Goal: Navigation & Orientation: Find specific page/section

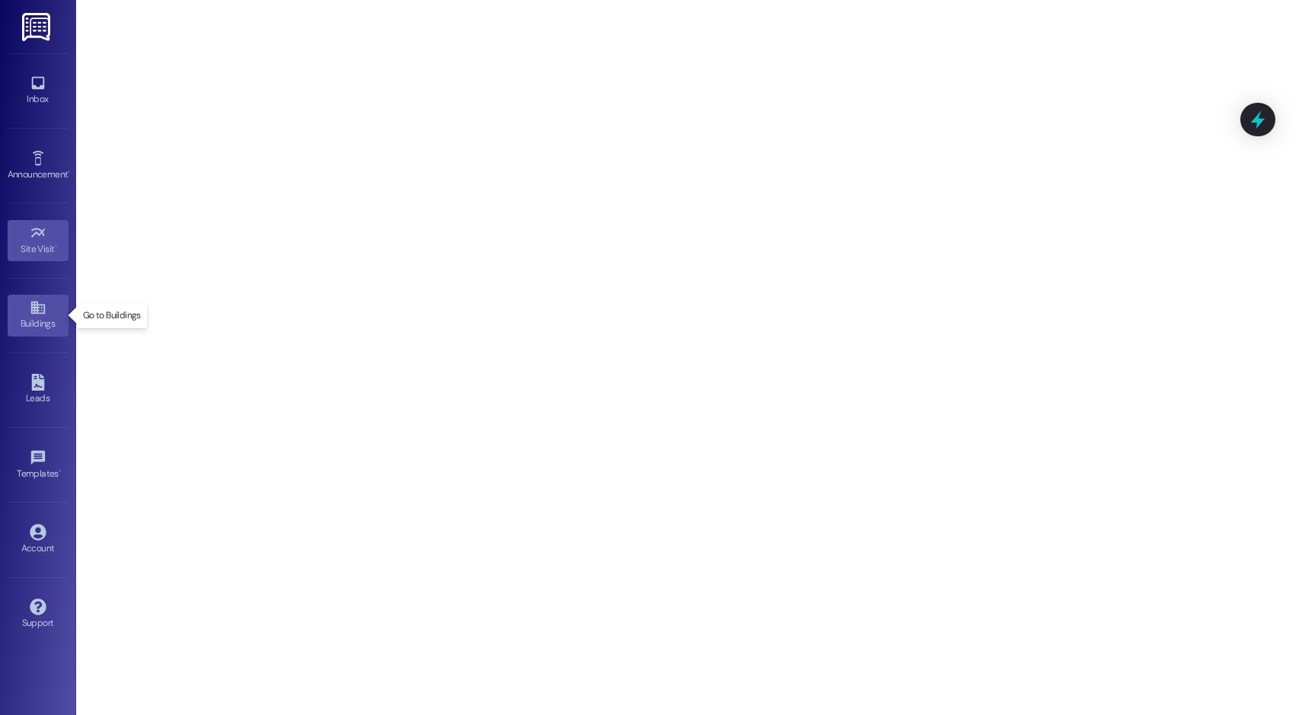
click at [42, 323] on div "Buildings" at bounding box center [38, 323] width 76 height 15
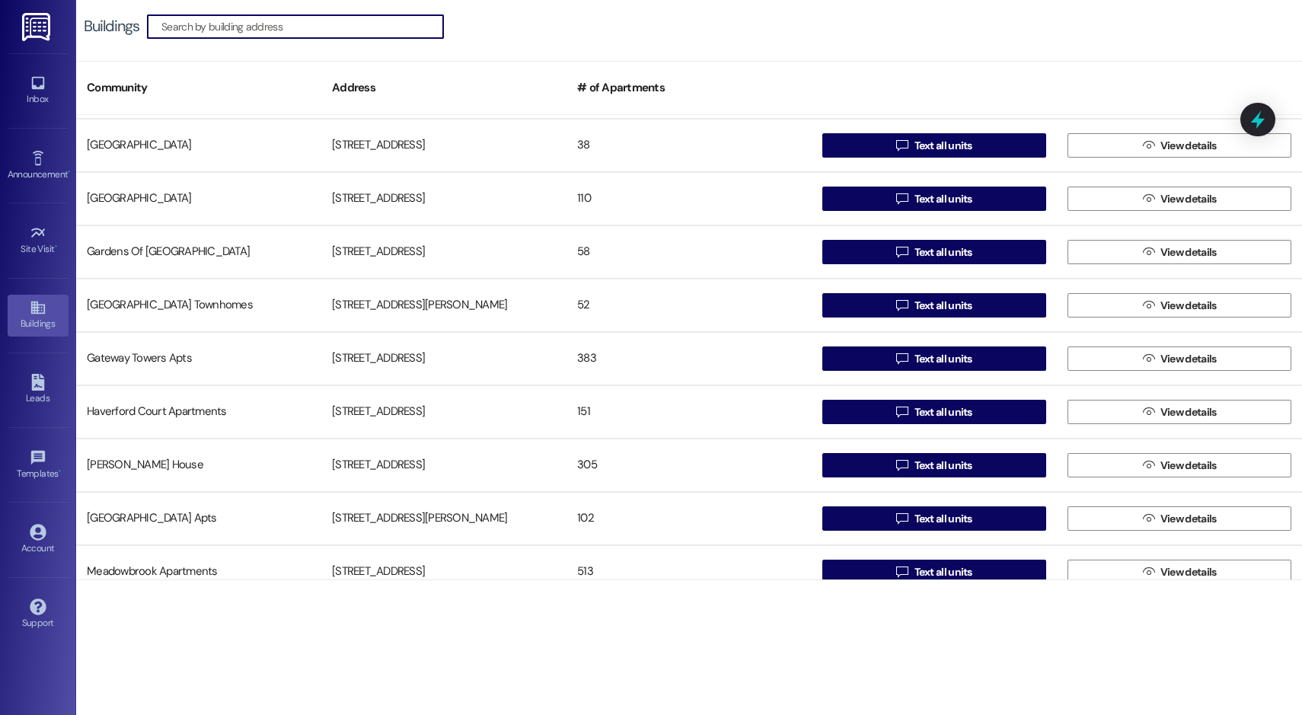
scroll to position [381, 0]
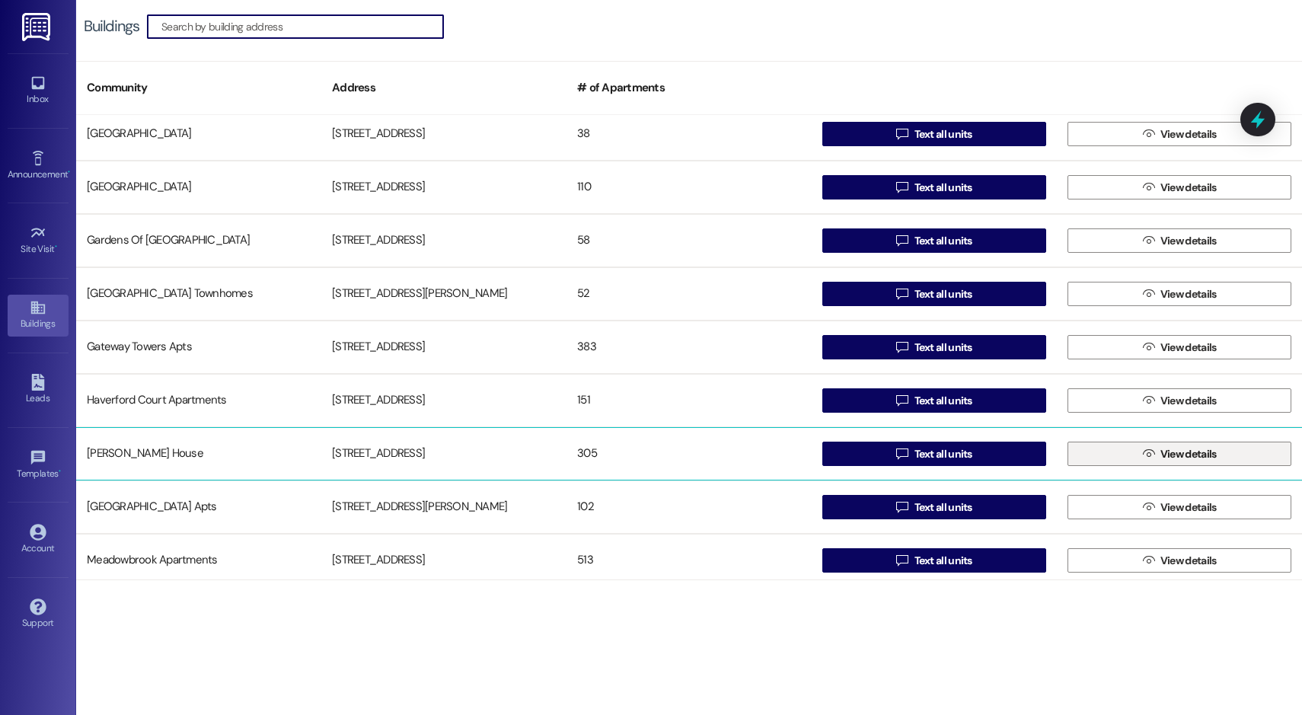
click at [1146, 452] on icon "" at bounding box center [1148, 454] width 11 height 12
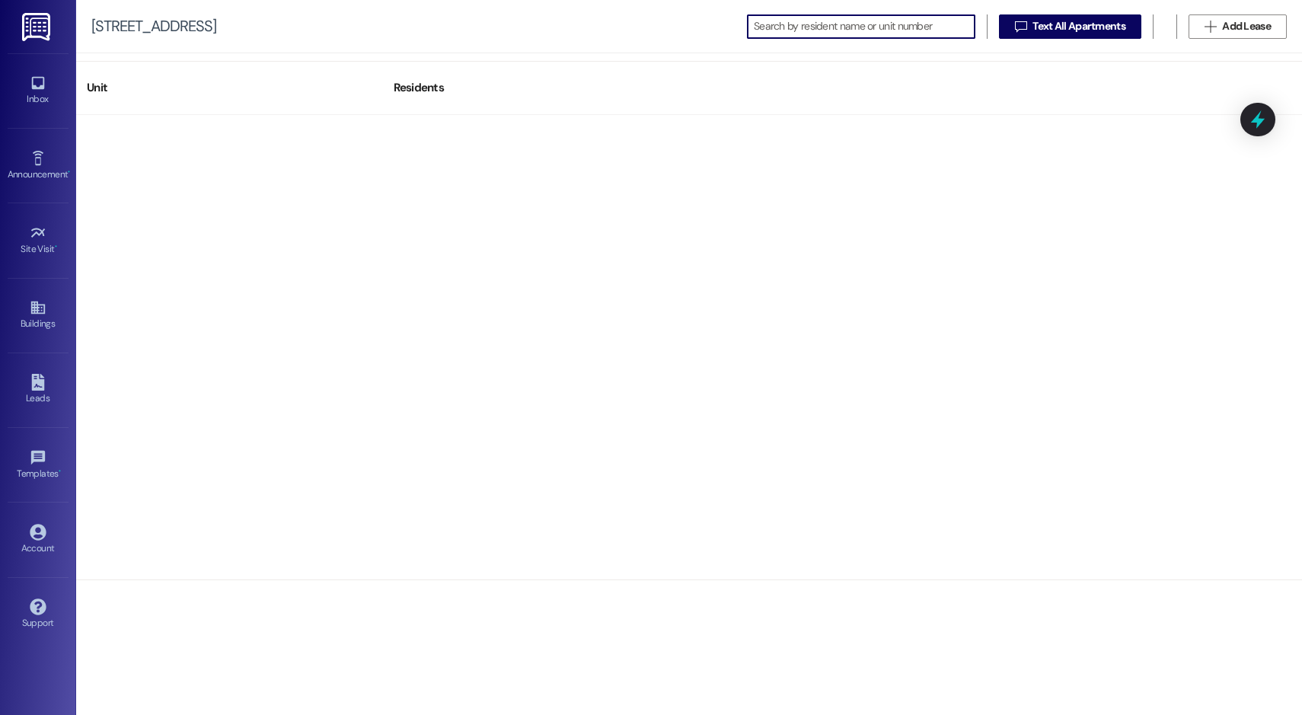
scroll to position [15794, 0]
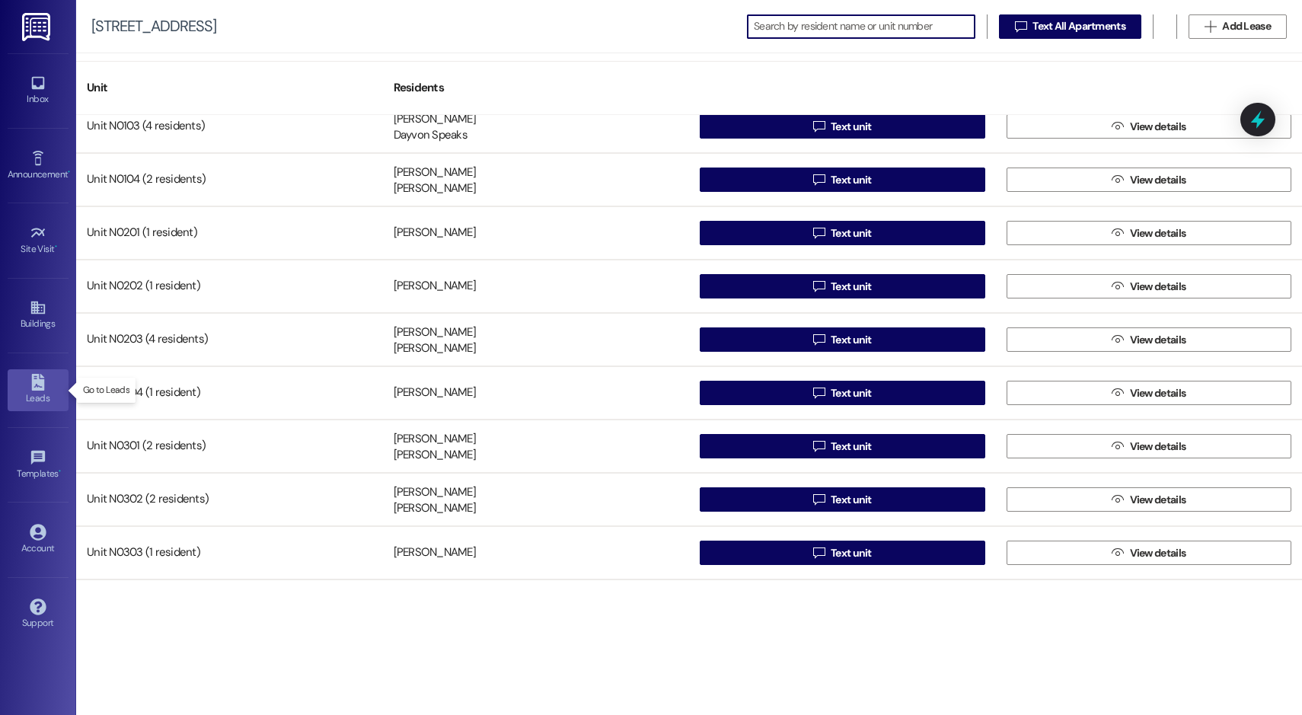
click at [37, 399] on div "Leads" at bounding box center [38, 398] width 76 height 15
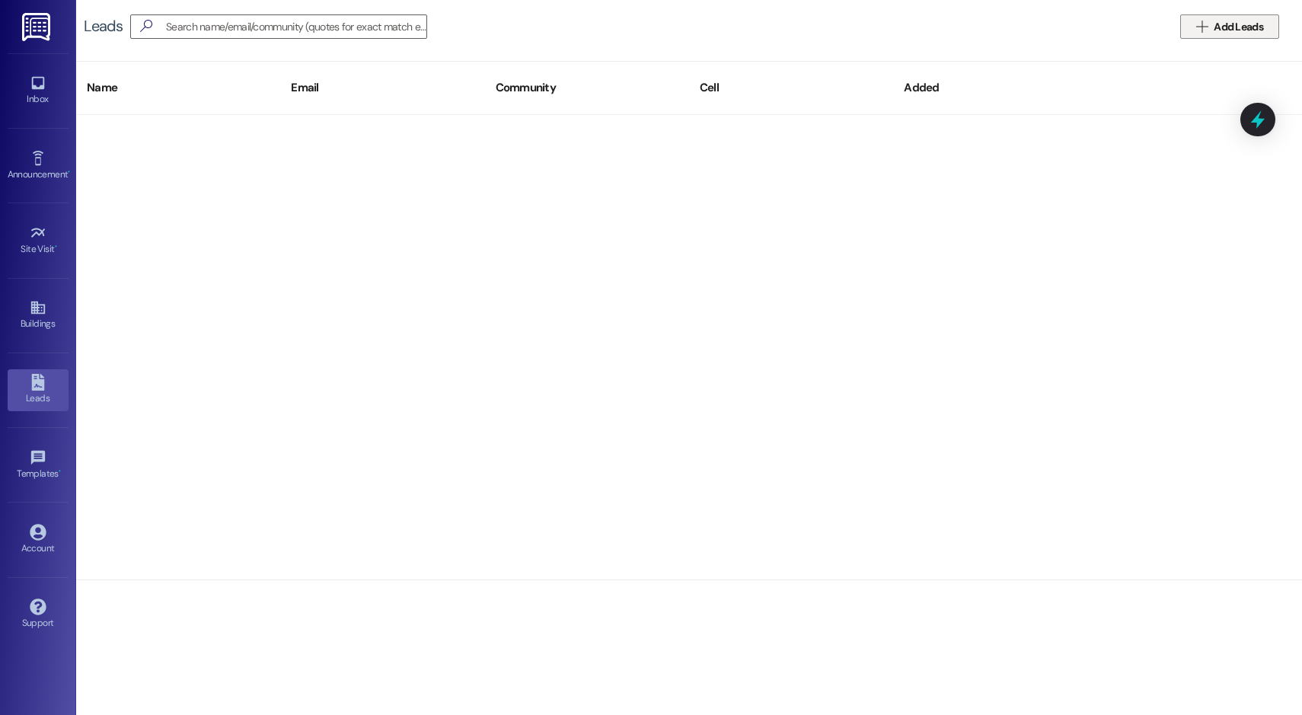
click at [1191, 28] on button " Add Leads" at bounding box center [1229, 26] width 99 height 24
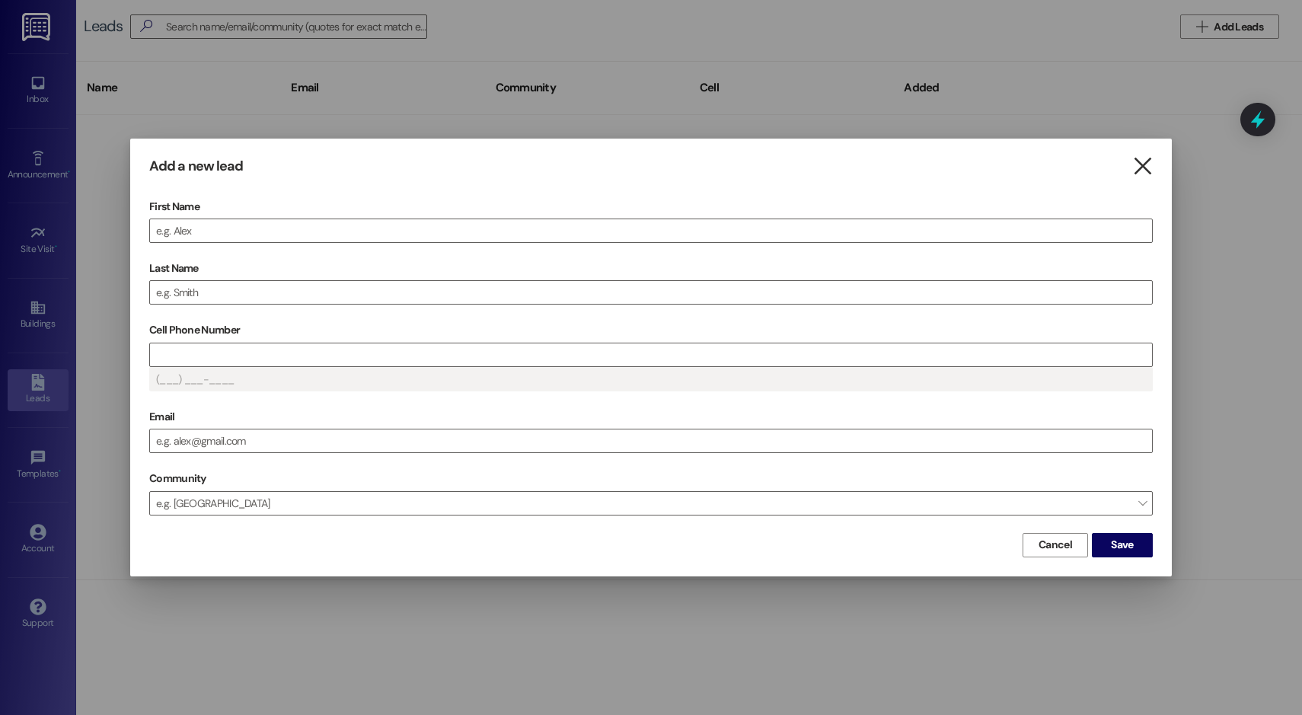
click at [1139, 164] on icon "" at bounding box center [1142, 166] width 21 height 16
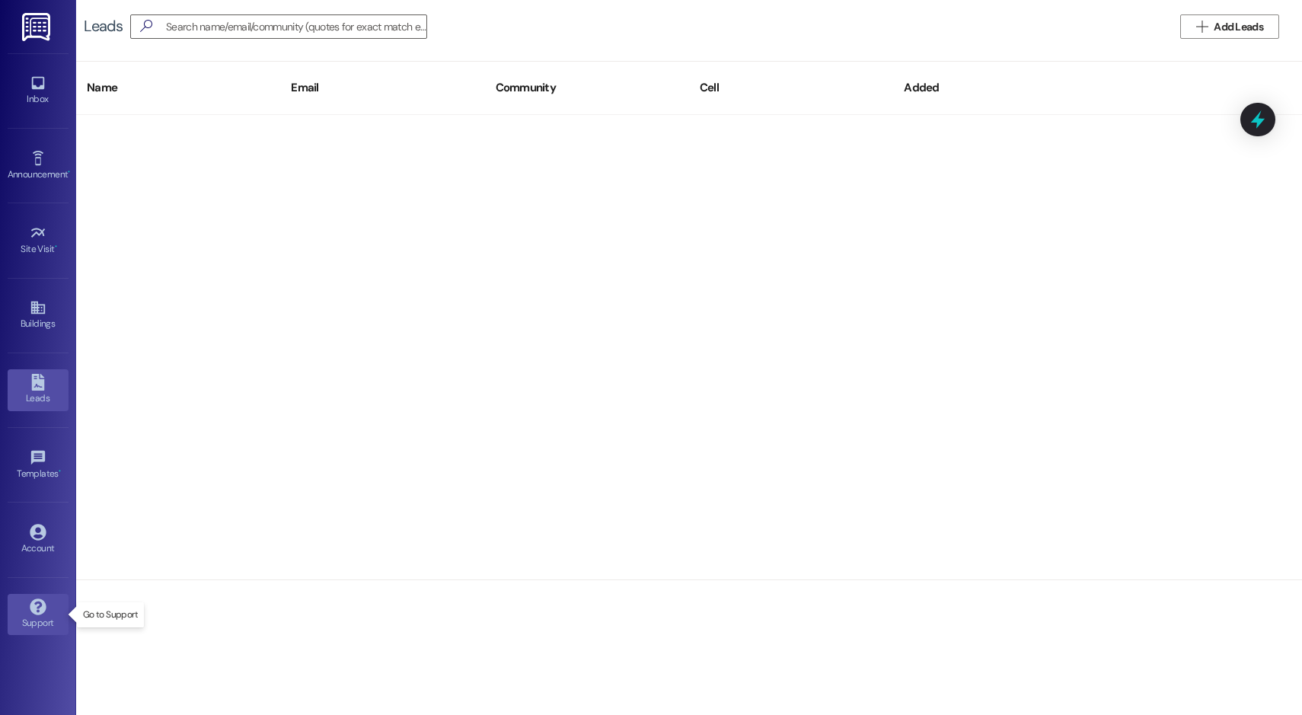
click at [31, 601] on icon at bounding box center [38, 607] width 17 height 17
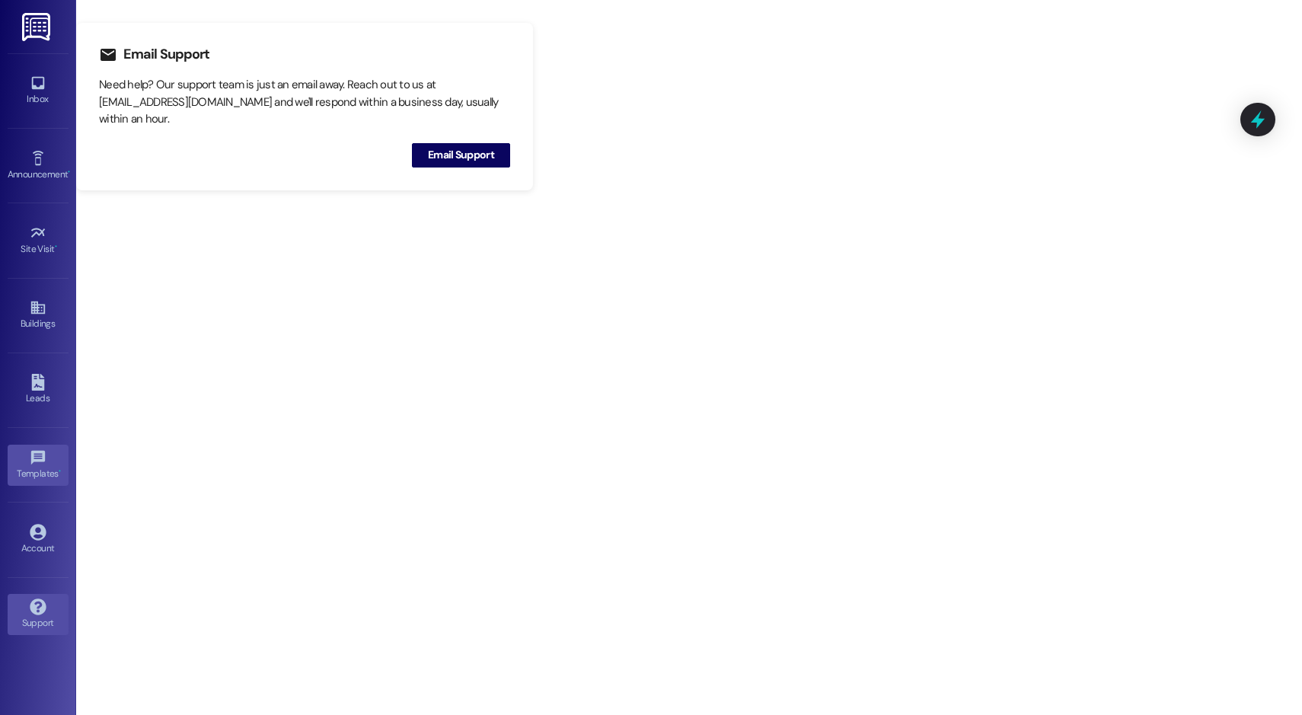
click at [38, 481] on link "Templates •" at bounding box center [38, 465] width 61 height 41
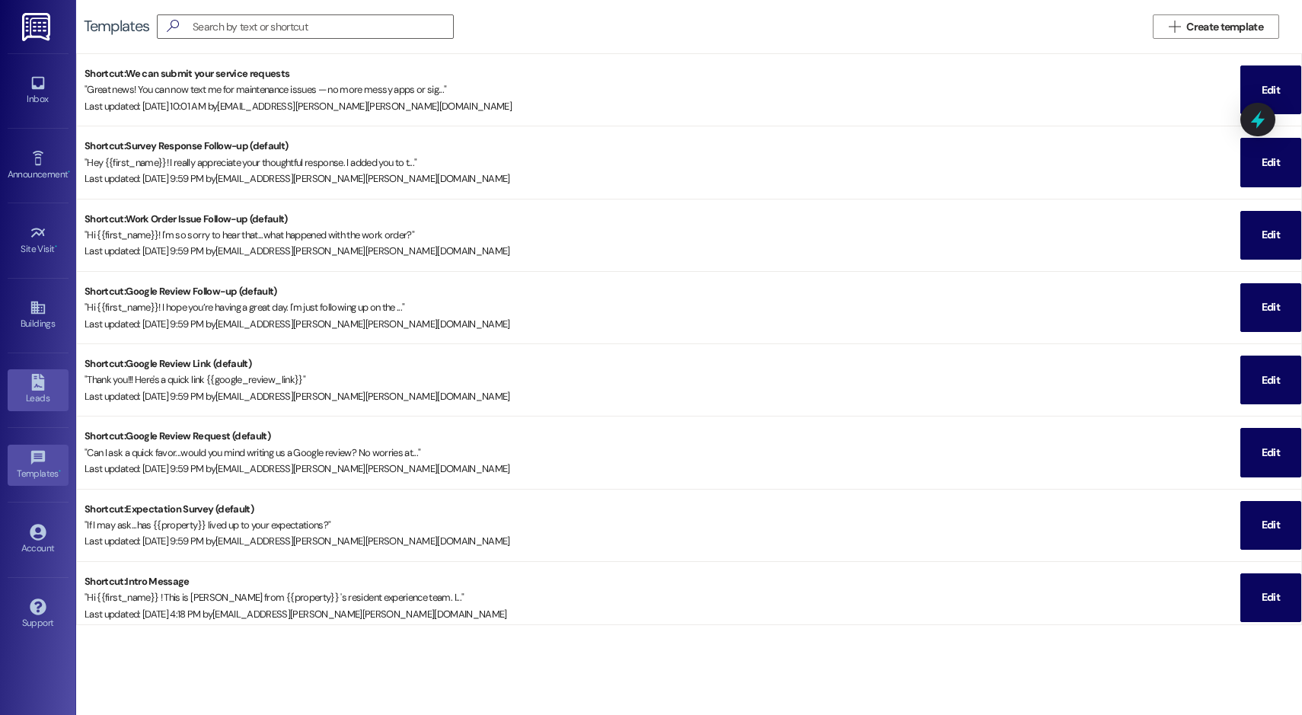
click at [31, 391] on div "Leads" at bounding box center [38, 398] width 76 height 15
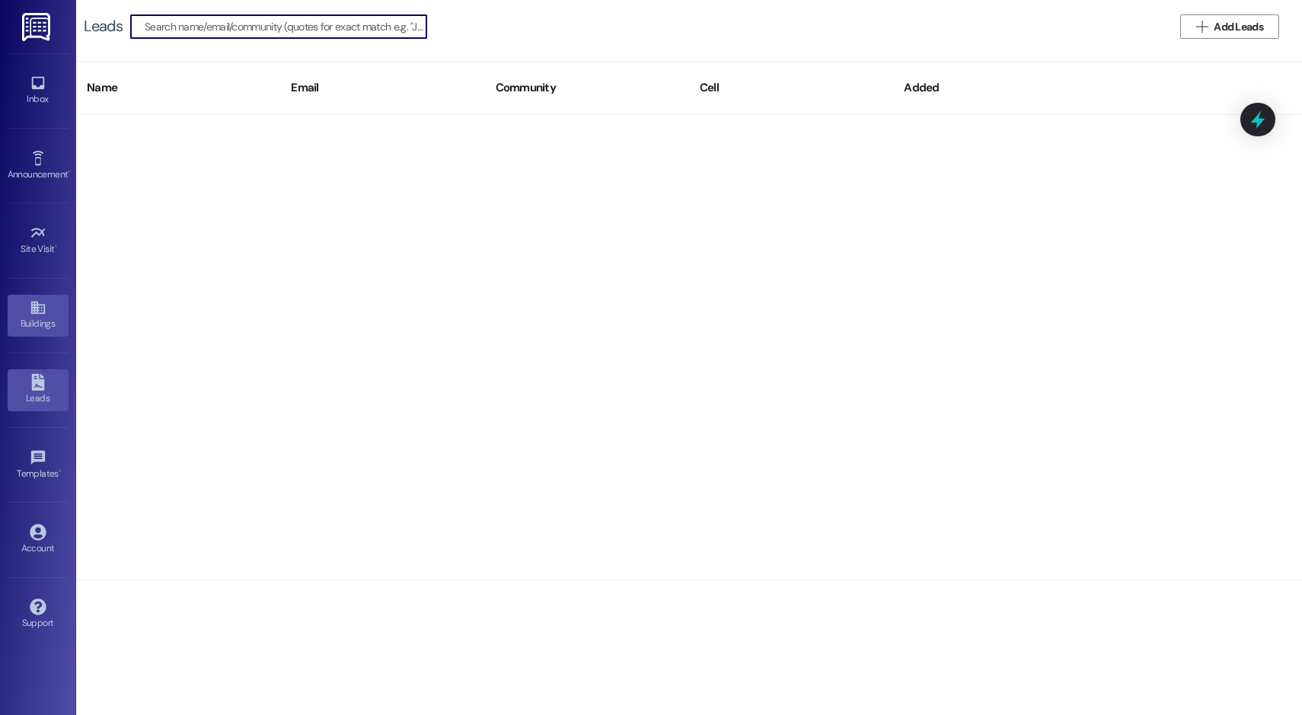
click at [34, 318] on div "Buildings" at bounding box center [38, 323] width 76 height 15
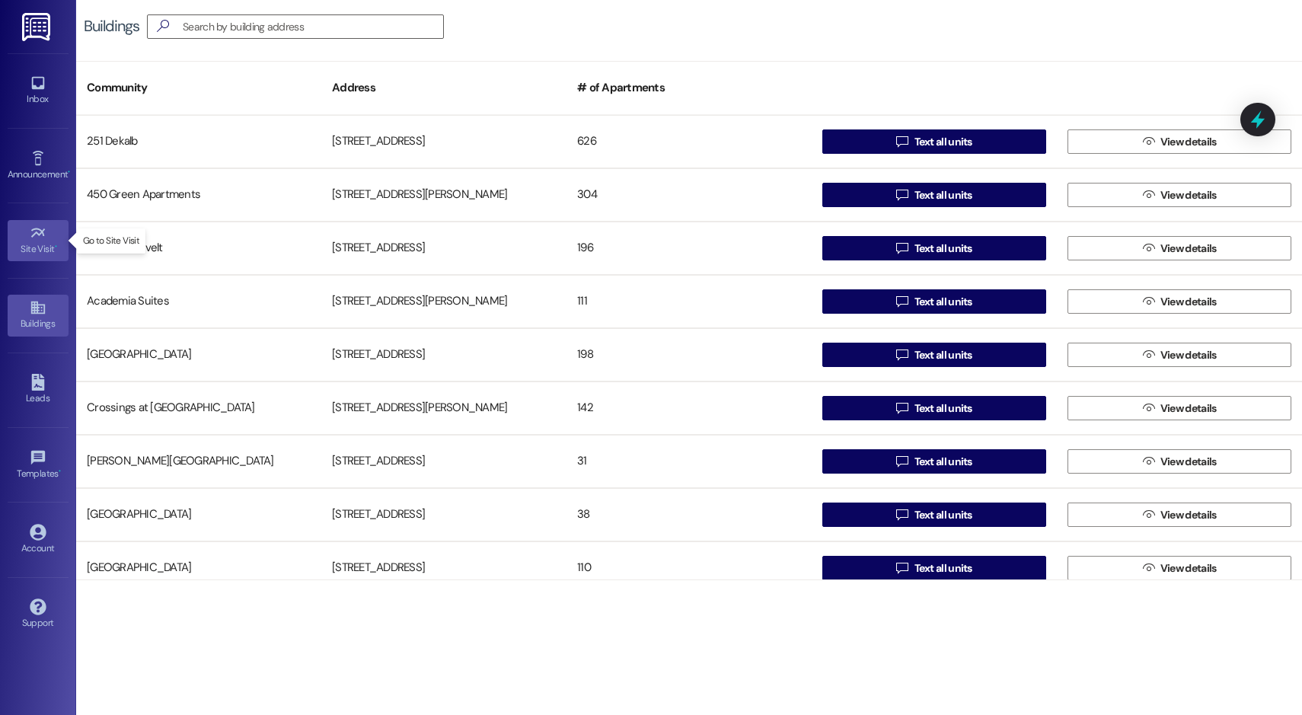
click at [43, 243] on div "Site Visit •" at bounding box center [38, 248] width 76 height 15
